Goal: Use online tool/utility: Utilize a website feature to perform a specific function

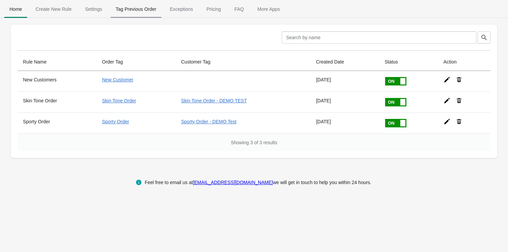
click at [126, 9] on span "Tag Previous Order" at bounding box center [136, 9] width 52 height 12
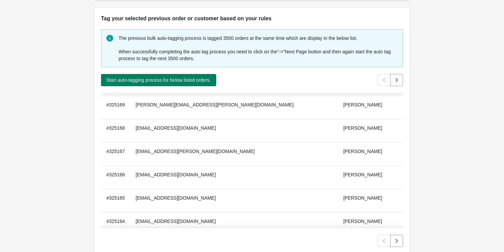
scroll to position [64, 0]
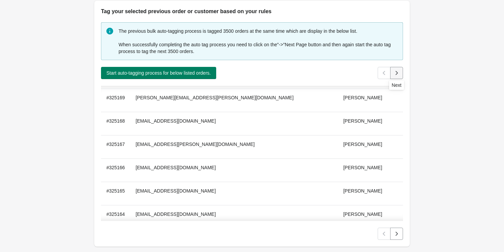
click at [395, 73] on icon "Next" at bounding box center [396, 73] width 7 height 7
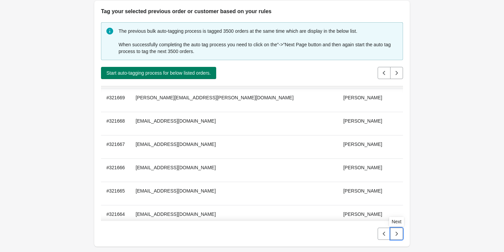
click at [401, 230] on button "Next" at bounding box center [396, 234] width 13 height 12
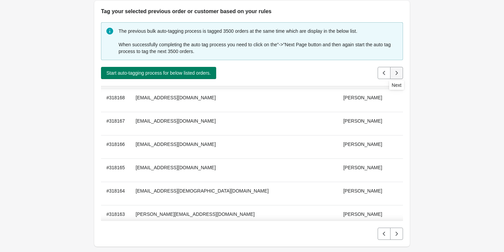
click at [396, 72] on icon "Next" at bounding box center [396, 73] width 7 height 7
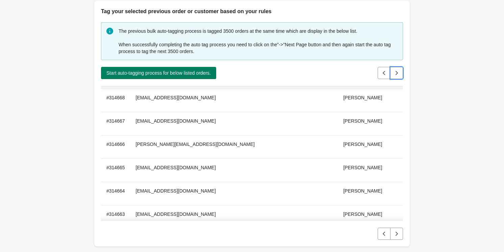
click at [396, 77] on button "Next" at bounding box center [396, 73] width 13 height 12
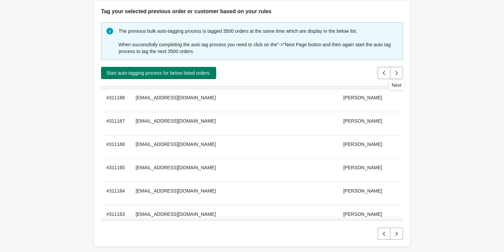
click at [395, 76] on button "Next" at bounding box center [396, 73] width 13 height 12
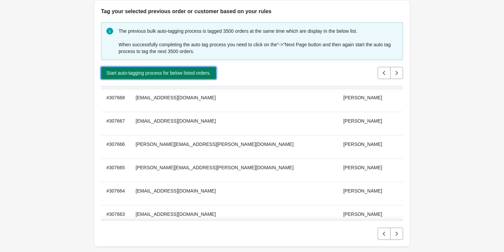
click at [142, 71] on span "Start auto-tagging process for below listed orders." at bounding box center [158, 72] width 104 height 5
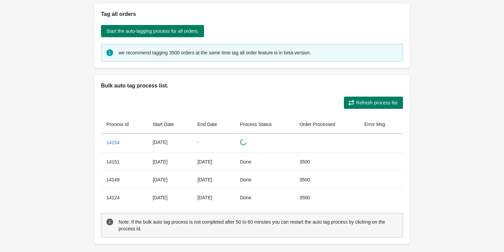
scroll to position [346, 0]
